Goal: Entertainment & Leisure: Consume media (video, audio)

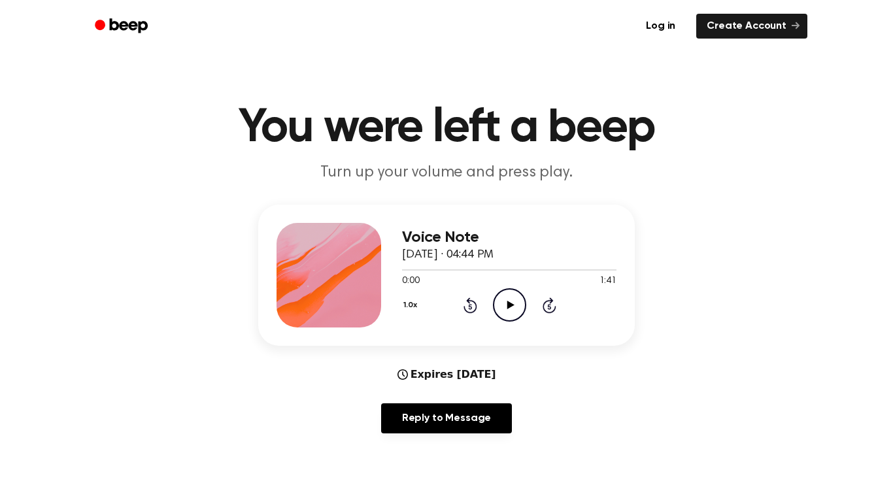
click at [509, 305] on icon at bounding box center [510, 305] width 7 height 9
click at [511, 304] on icon at bounding box center [510, 305] width 6 height 9
click at [506, 299] on icon "Play Audio" at bounding box center [509, 304] width 33 height 33
click at [517, 308] on icon "Pause Audio" at bounding box center [509, 304] width 33 height 33
click at [504, 316] on icon "Play Audio" at bounding box center [509, 304] width 33 height 33
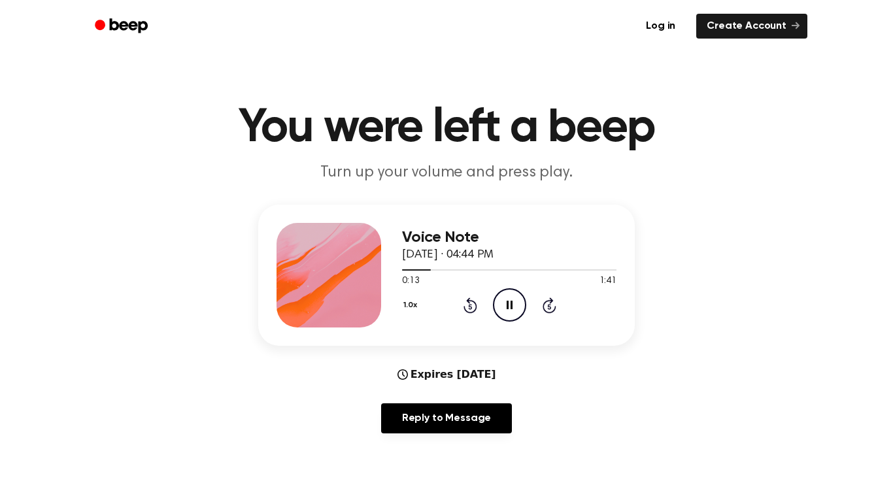
click at [470, 307] on icon at bounding box center [469, 306] width 3 height 5
click at [519, 303] on icon "Pause Audio" at bounding box center [509, 304] width 33 height 33
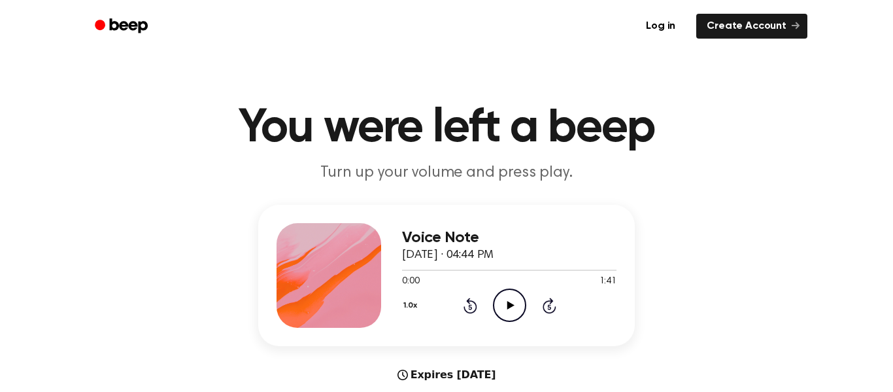
click at [506, 309] on icon "Play Audio" at bounding box center [509, 304] width 33 height 33
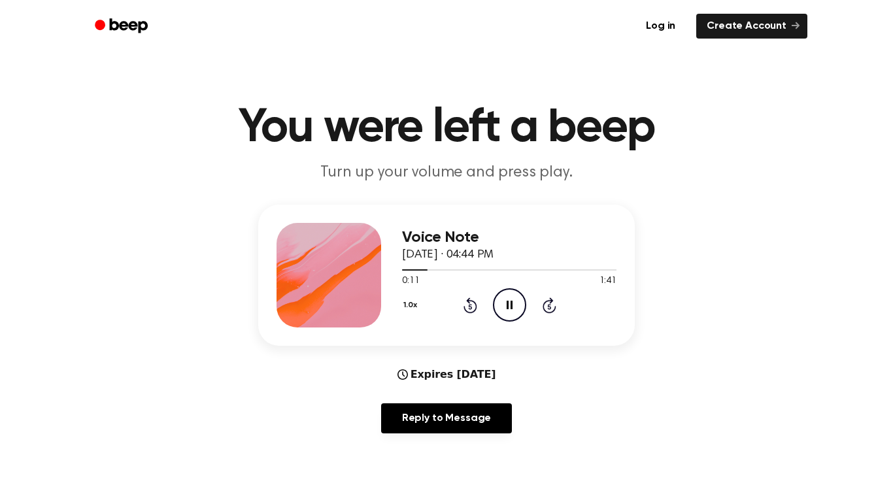
click at [503, 301] on icon "Pause Audio" at bounding box center [509, 304] width 33 height 33
click at [504, 313] on icon "Play Audio" at bounding box center [509, 304] width 33 height 33
click at [513, 312] on icon "Pause Audio" at bounding box center [509, 304] width 33 height 33
click at [514, 303] on icon "Play Audio" at bounding box center [509, 304] width 33 height 33
click at [520, 317] on circle at bounding box center [510, 305] width 32 height 32
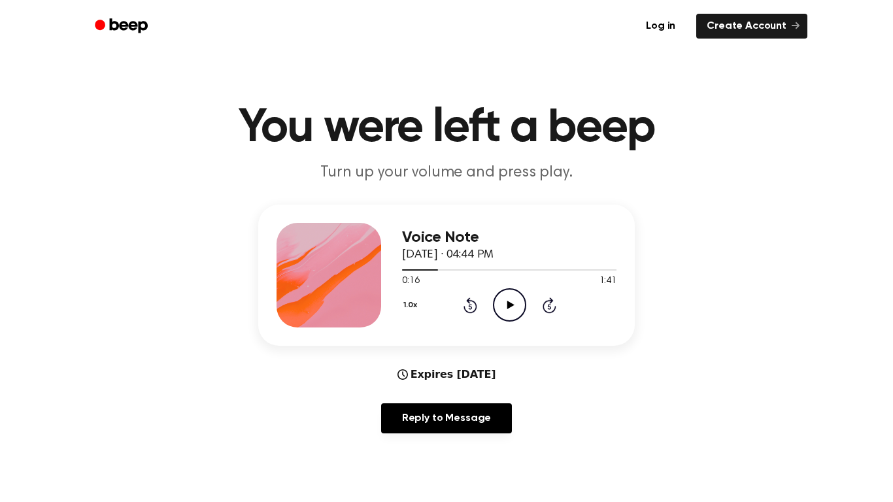
click at [511, 305] on icon at bounding box center [510, 305] width 7 height 9
click at [503, 270] on div at bounding box center [509, 269] width 214 height 1
click at [503, 301] on icon "Pause Audio" at bounding box center [509, 304] width 33 height 33
click at [464, 303] on icon "Rewind 5 seconds" at bounding box center [470, 305] width 14 height 17
click at [470, 307] on icon at bounding box center [469, 306] width 3 height 5
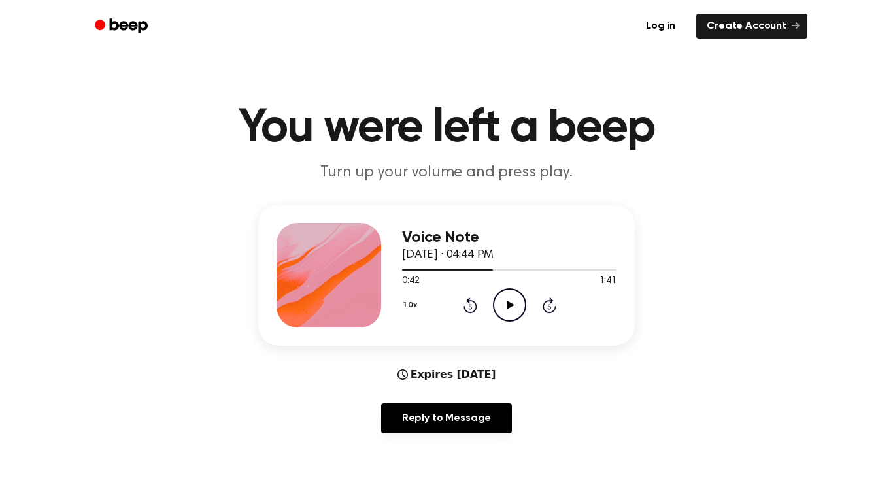
click at [464, 303] on icon "Rewind 5 seconds" at bounding box center [470, 305] width 14 height 17
click at [469, 303] on icon at bounding box center [471, 306] width 14 height 16
click at [470, 307] on icon at bounding box center [469, 306] width 3 height 5
click at [464, 302] on icon "Rewind 5 seconds" at bounding box center [470, 305] width 14 height 17
click at [470, 307] on icon at bounding box center [469, 306] width 3 height 5
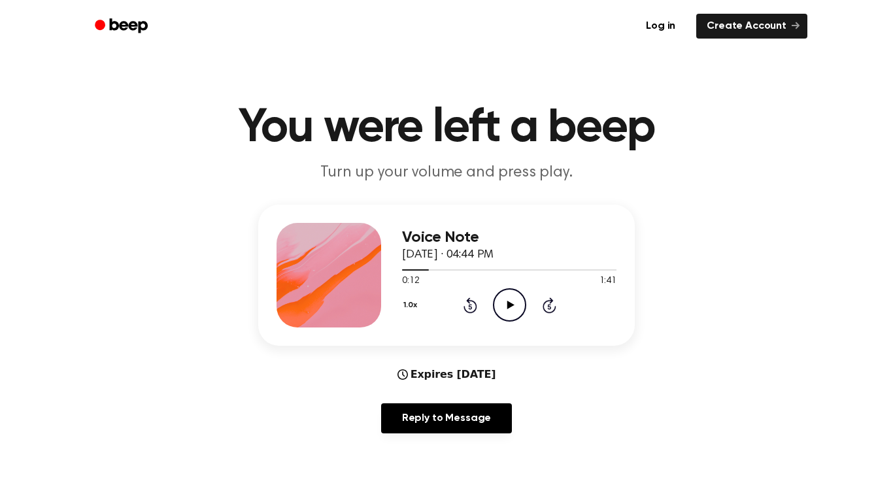
click at [465, 308] on icon at bounding box center [471, 306] width 14 height 16
click at [513, 316] on icon "Play Audio" at bounding box center [509, 304] width 33 height 33
click at [436, 245] on h3 "Voice Note" at bounding box center [509, 238] width 214 height 18
click at [511, 311] on icon "Pause Audio" at bounding box center [509, 304] width 33 height 33
click at [507, 317] on icon "Play Audio" at bounding box center [509, 304] width 33 height 33
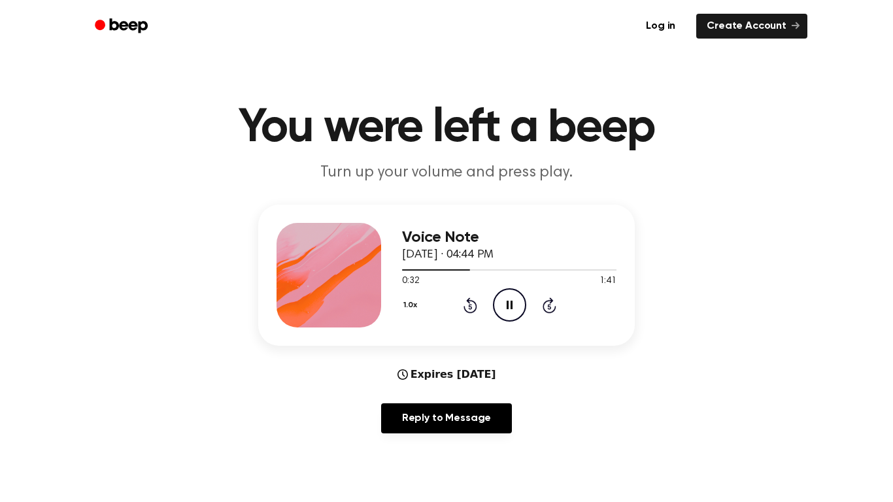
click at [507, 292] on icon "Pause Audio" at bounding box center [509, 304] width 33 height 33
click at [517, 294] on icon "Play Audio" at bounding box center [509, 304] width 33 height 33
click at [507, 315] on icon "Pause Audio" at bounding box center [509, 304] width 33 height 33
click at [502, 310] on icon "Play Audio" at bounding box center [509, 304] width 33 height 33
click at [505, 286] on div "0:44 1:41" at bounding box center [509, 282] width 214 height 14
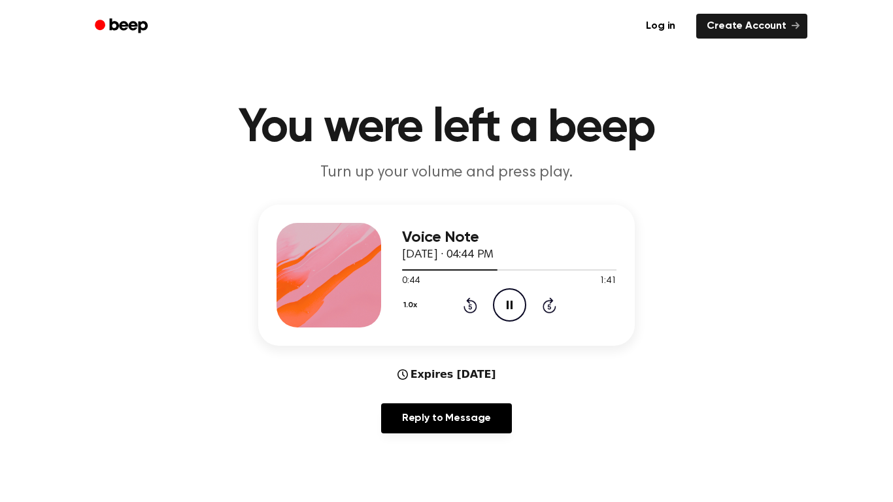
click at [528, 318] on div "1.0x Rewind 5 seconds Pause Audio Skip 5 seconds" at bounding box center [509, 304] width 214 height 33
click at [511, 299] on icon "Pause Audio" at bounding box center [509, 304] width 33 height 33
click at [470, 307] on icon at bounding box center [469, 306] width 3 height 5
click at [503, 308] on icon "Play Audio" at bounding box center [509, 304] width 33 height 33
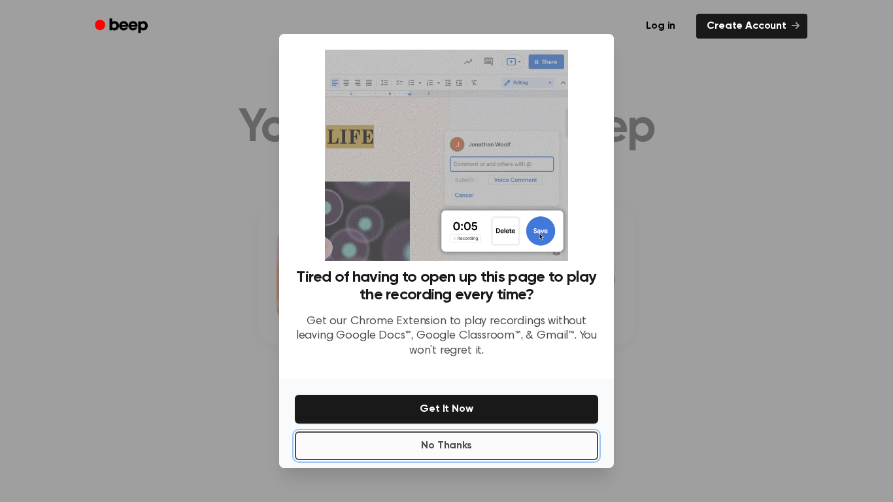
click at [503, 391] on button "No Thanks" at bounding box center [446, 446] width 303 height 29
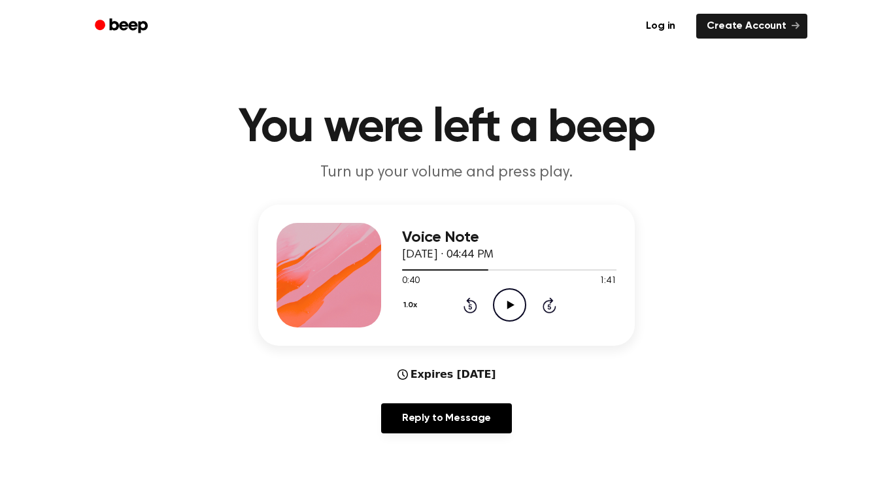
click at [508, 299] on icon "Play Audio" at bounding box center [509, 304] width 33 height 33
click at [470, 307] on icon at bounding box center [469, 306] width 3 height 5
click at [517, 309] on icon "Pause Audio" at bounding box center [509, 304] width 33 height 33
click at [510, 296] on icon "Play Audio" at bounding box center [509, 304] width 33 height 33
click at [513, 307] on icon "Pause Audio" at bounding box center [509, 304] width 33 height 33
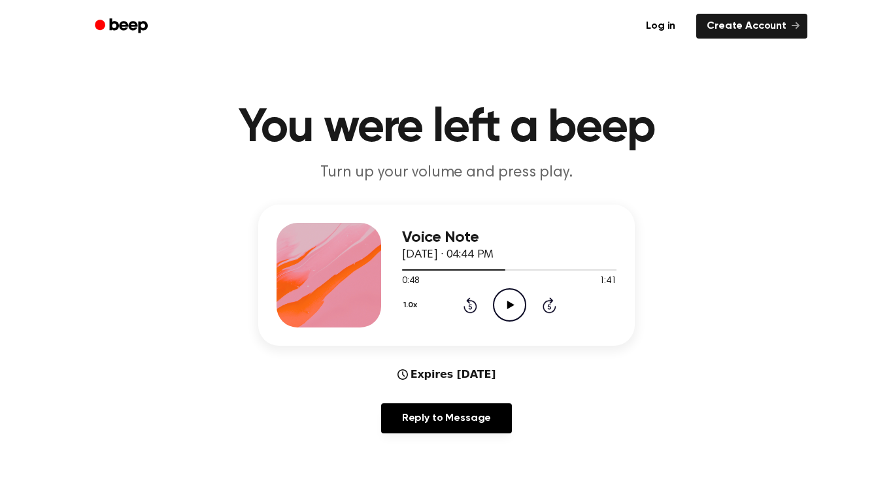
click at [511, 304] on icon at bounding box center [510, 305] width 7 height 9
click at [514, 307] on icon "Pause Audio" at bounding box center [509, 304] width 33 height 33
click at [503, 316] on icon "Play Audio" at bounding box center [509, 304] width 33 height 33
click at [513, 298] on icon "Pause Audio" at bounding box center [509, 304] width 33 height 33
click at [509, 303] on icon at bounding box center [510, 305] width 7 height 9
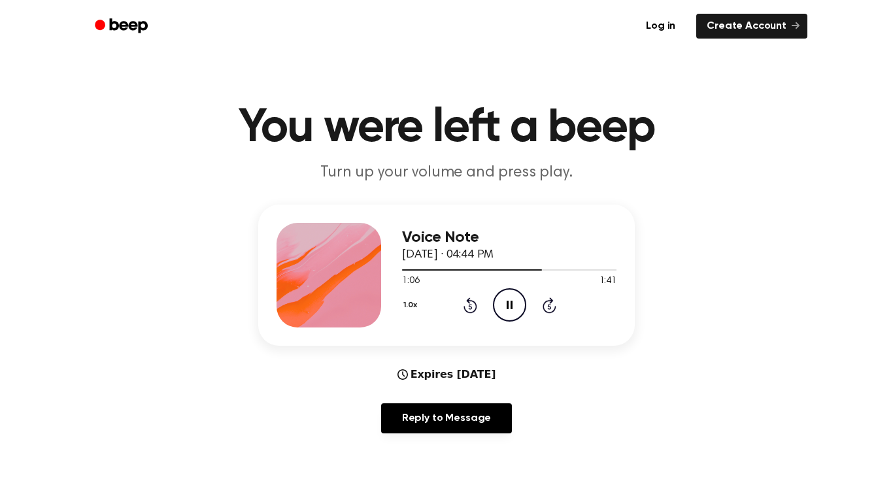
click at [515, 305] on icon "Pause Audio" at bounding box center [509, 304] width 33 height 33
click at [519, 306] on icon "Play Audio" at bounding box center [509, 304] width 33 height 33
click at [514, 302] on icon "Pause Audio" at bounding box center [509, 304] width 33 height 33
click at [515, 304] on icon "Play Audio" at bounding box center [509, 304] width 33 height 33
click at [516, 304] on icon "Pause Audio" at bounding box center [509, 304] width 33 height 33
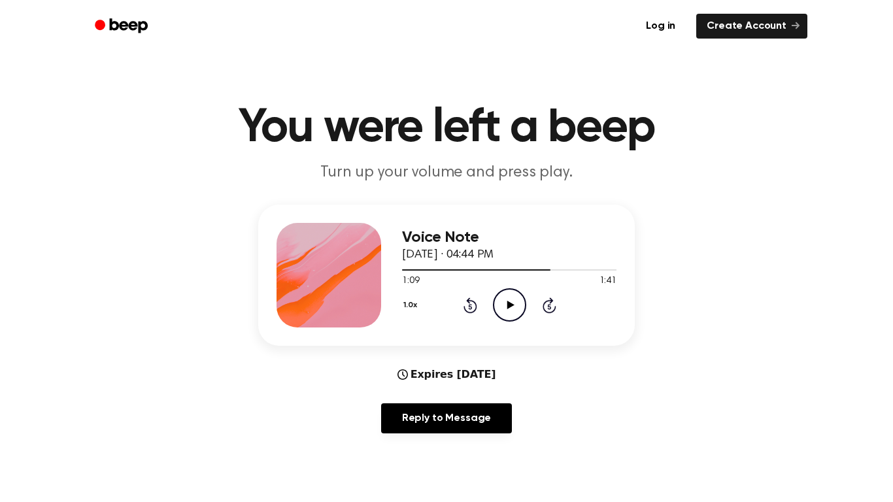
click at [508, 303] on icon at bounding box center [510, 305] width 7 height 9
click at [510, 299] on icon "Pause Audio" at bounding box center [509, 304] width 33 height 33
click at [511, 311] on icon "Play Audio" at bounding box center [509, 304] width 33 height 33
click at [513, 299] on icon "Pause Audio" at bounding box center [509, 304] width 33 height 33
click at [518, 304] on icon "Play Audio" at bounding box center [509, 304] width 33 height 33
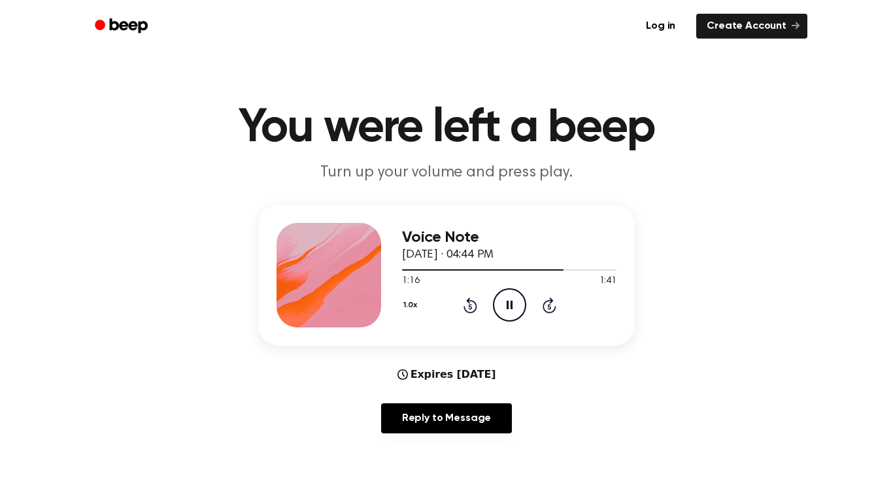
click at [515, 307] on icon "Pause Audio" at bounding box center [509, 304] width 33 height 33
click at [499, 302] on icon "Play Audio" at bounding box center [509, 304] width 33 height 33
click at [470, 307] on icon at bounding box center [469, 306] width 3 height 5
click at [510, 313] on icon "Pause Audio" at bounding box center [509, 304] width 33 height 33
click at [517, 301] on icon "Play Audio" at bounding box center [509, 304] width 33 height 33
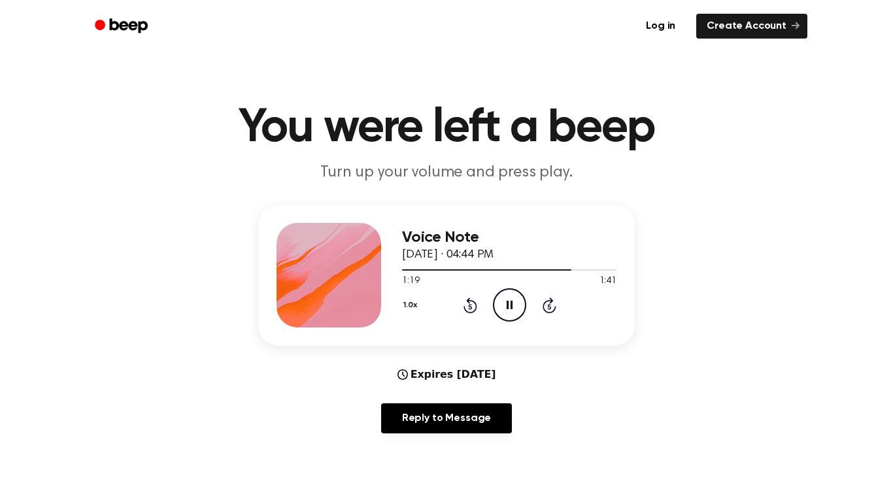
click at [512, 306] on icon at bounding box center [510, 305] width 6 height 9
click at [511, 301] on icon "Play Audio" at bounding box center [509, 304] width 33 height 33
